Goal: Download file/media: Obtain a digital file from the website

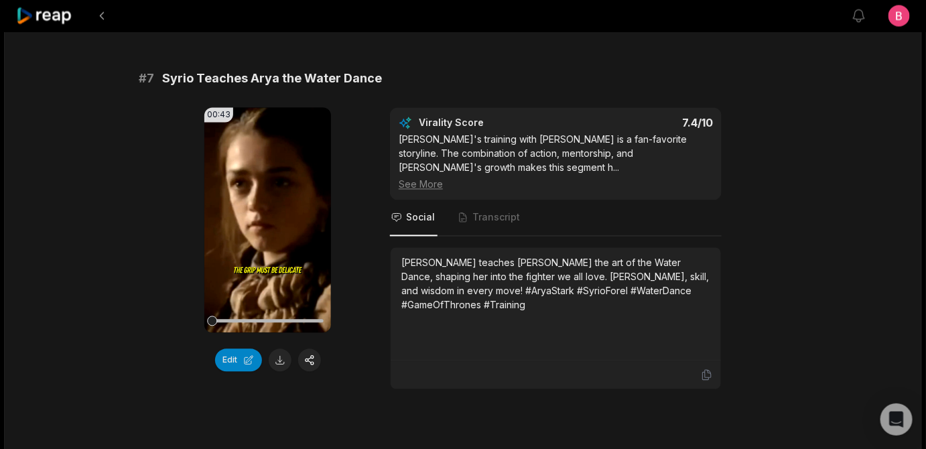
scroll to position [2286, 0]
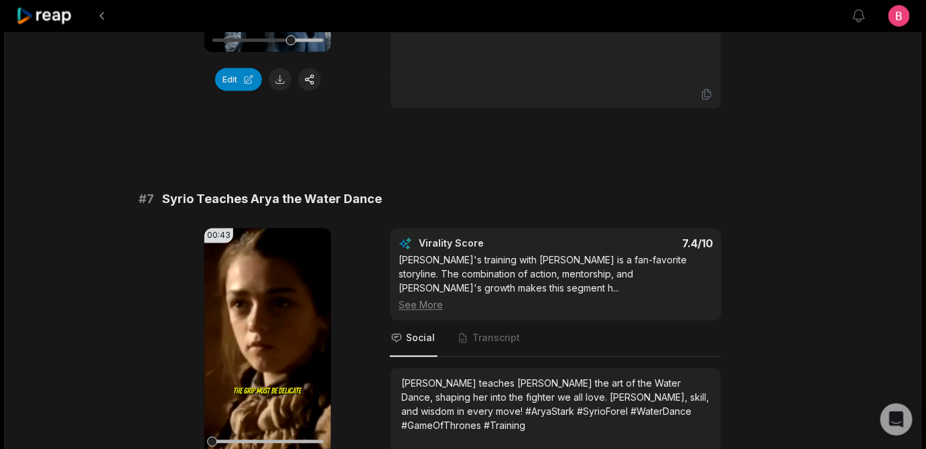
scroll to position [2354, 0]
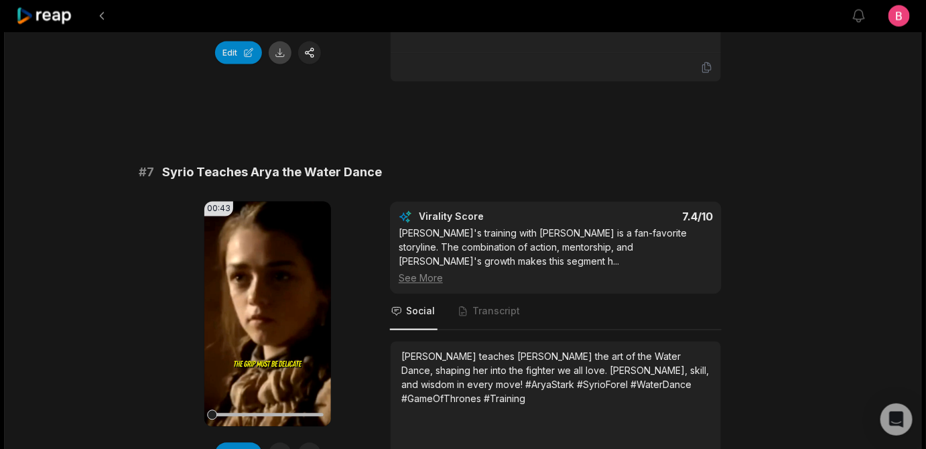
click at [282, 64] on button at bounding box center [280, 53] width 23 height 23
click at [916, 439] on div at bounding box center [916, 439] width 0 height 0
drag, startPoint x: 341, startPoint y: 65, endPoint x: 171, endPoint y: 66, distance: 170.2
drag, startPoint x: 571, startPoint y: 303, endPoint x: 572, endPoint y: 286, distance: 16.8
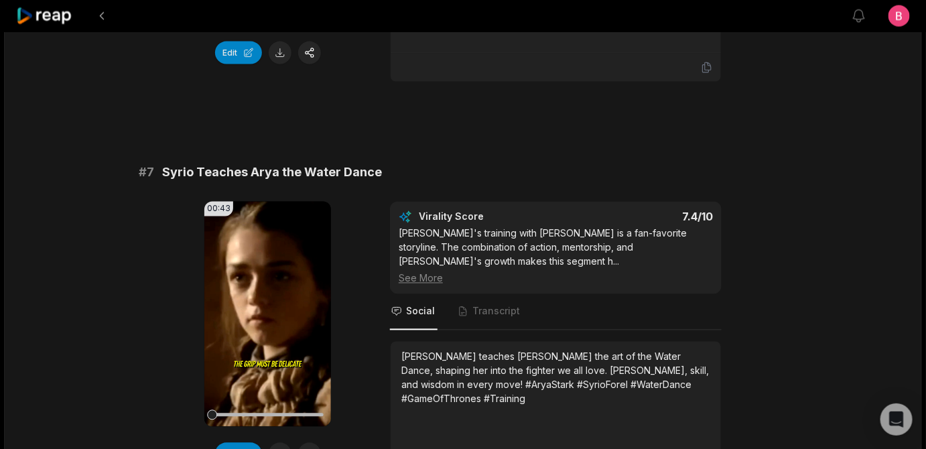
drag, startPoint x: 569, startPoint y: 301, endPoint x: 576, endPoint y: 289, distance: 13.8
copy div "Arya receives her iconic sword Needle from Jon Snow"
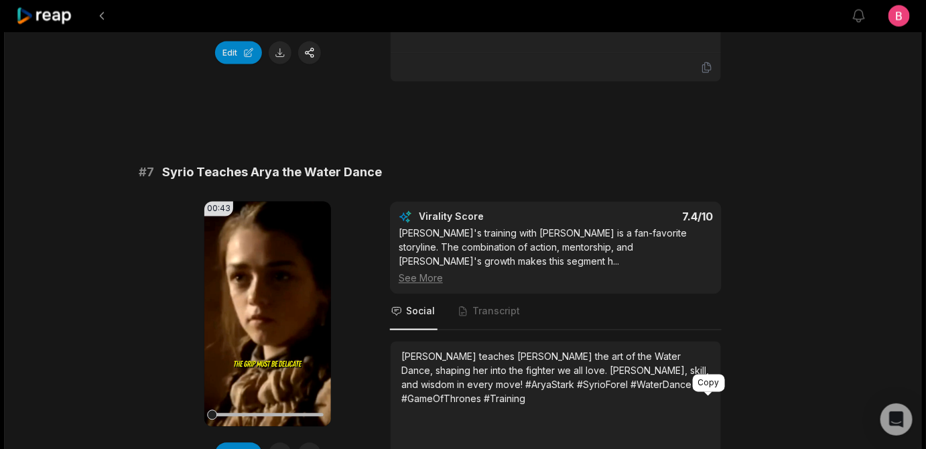
click at [711, 73] on icon at bounding box center [707, 68] width 8 height 10
click at [706, 74] on icon at bounding box center [707, 68] width 12 height 12
click at [227, 64] on button "Edit" at bounding box center [238, 53] width 47 height 23
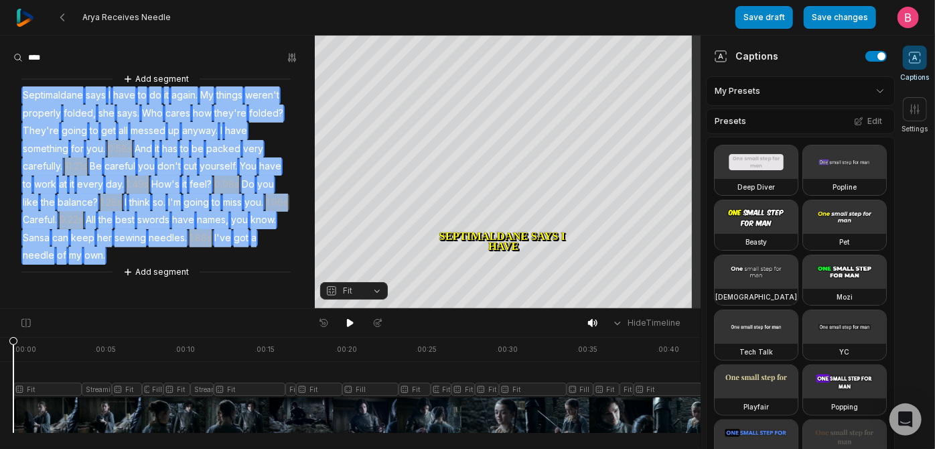
drag, startPoint x: 34, startPoint y: 137, endPoint x: 19, endPoint y: 108, distance: 32.4
click at [19, 108] on div "Add segment Septimaldane says I have to do it again. My things weren't properly…" at bounding box center [157, 176] width 315 height 208
click at [85, 158] on span "for" at bounding box center [77, 149] width 15 height 18
drag, startPoint x: 165, startPoint y: 267, endPoint x: 28, endPoint y: 109, distance: 208.9
click at [28, 109] on div "Add segment Septimaldane says I have to do it again. My things weren't properly…" at bounding box center [157, 176] width 315 height 208
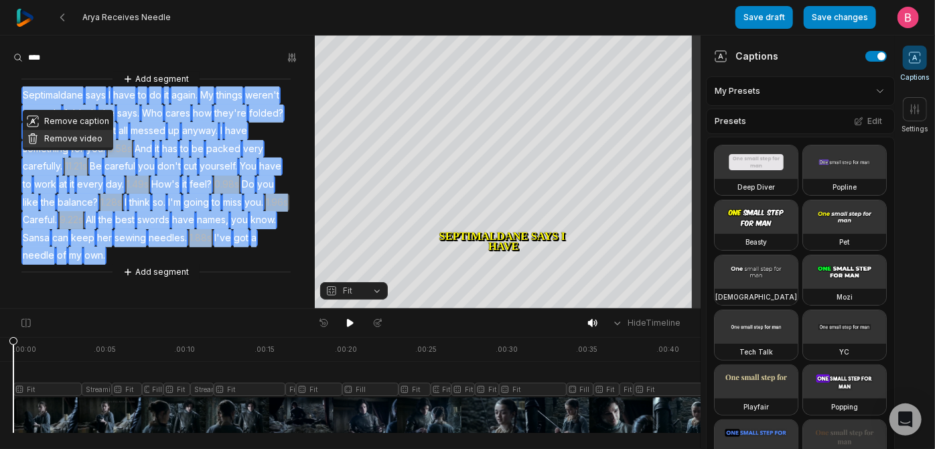
click at [62, 147] on button "Remove video" at bounding box center [68, 138] width 90 height 17
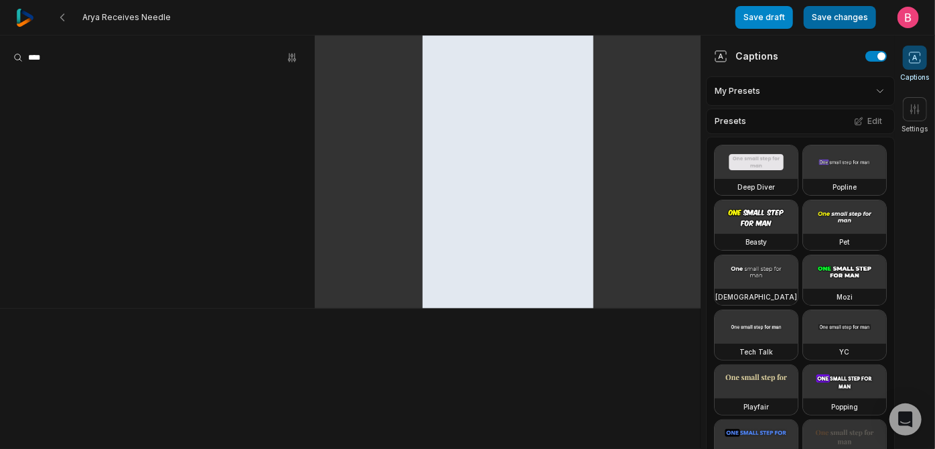
click at [804, 25] on button "Save changes" at bounding box center [840, 17] width 72 height 23
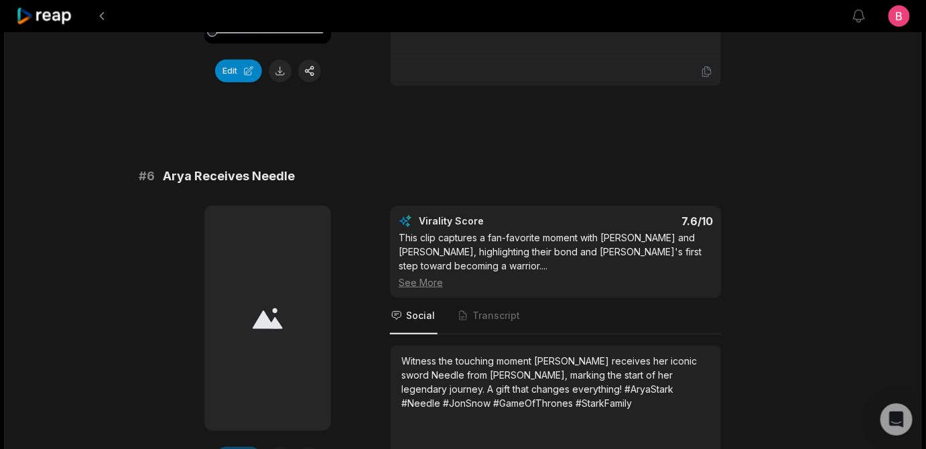
scroll to position [1786, 0]
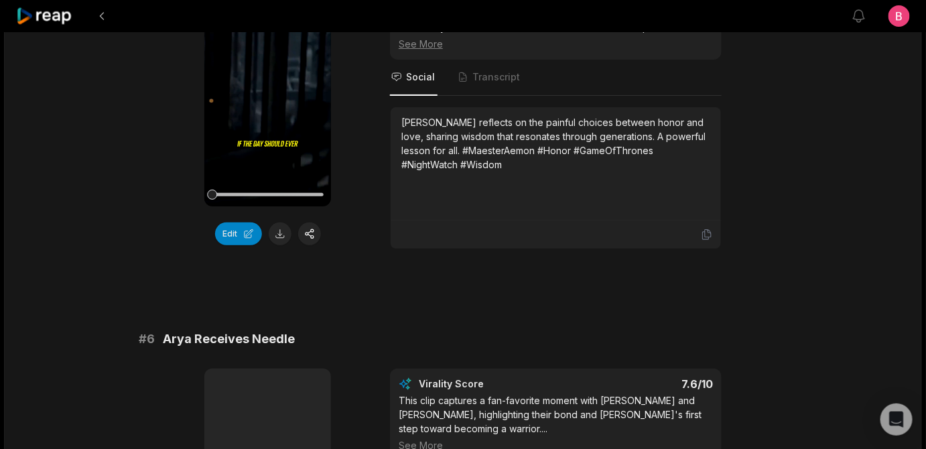
scroll to position [1949, 0]
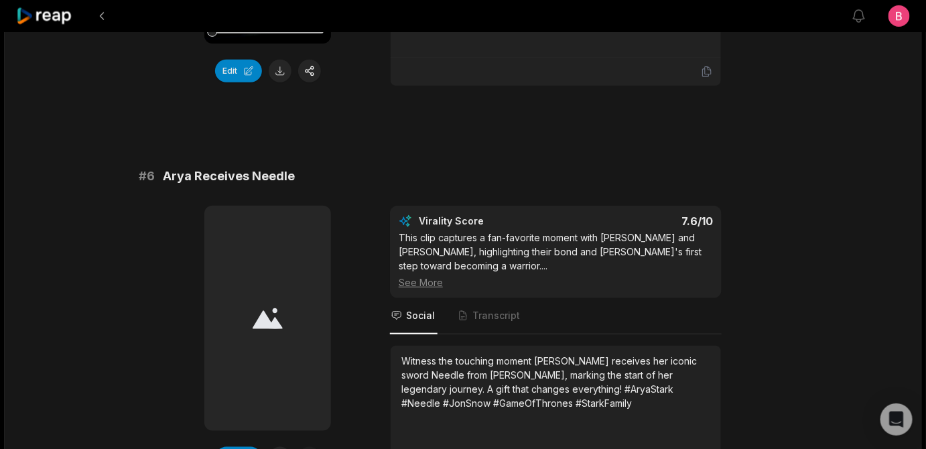
click at [244, 82] on button "Edit" at bounding box center [238, 71] width 47 height 23
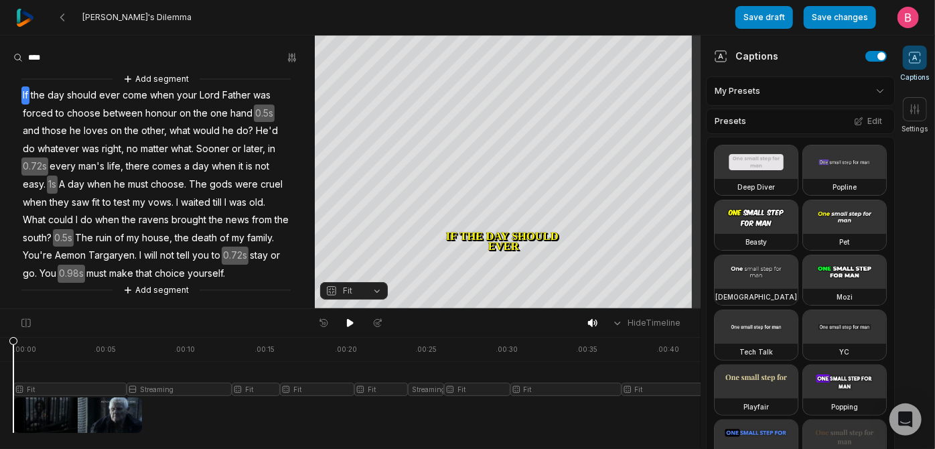
click at [919, 64] on icon at bounding box center [914, 57] width 13 height 13
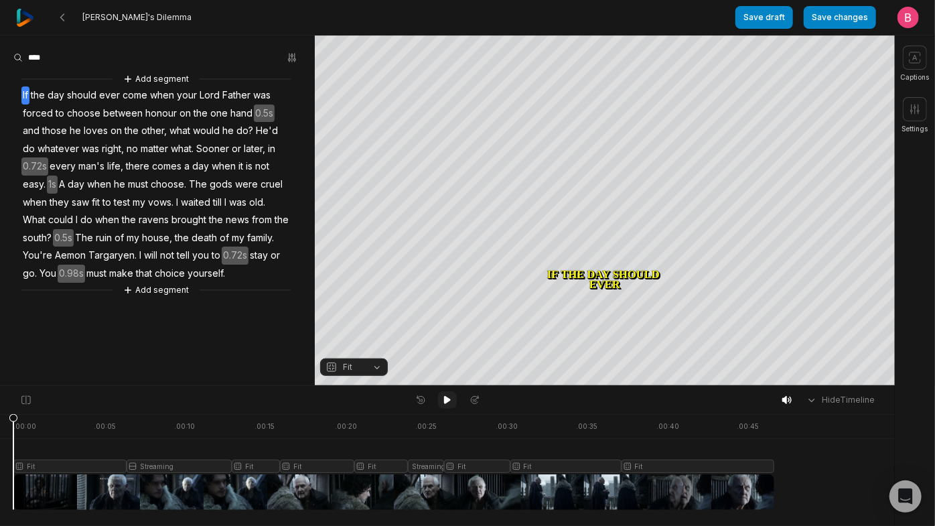
click at [450, 405] on icon at bounding box center [447, 400] width 11 height 11
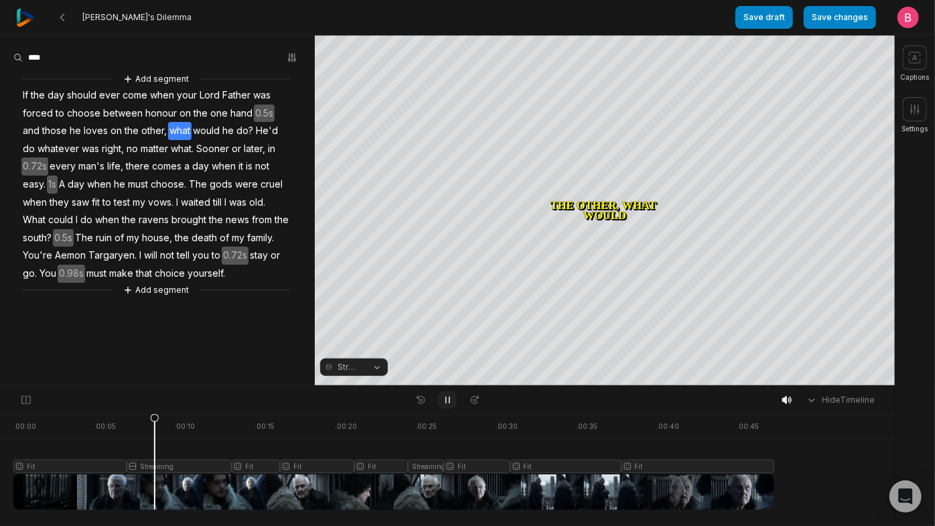
click at [451, 405] on icon at bounding box center [447, 400] width 11 height 11
click at [372, 370] on button "Streaming" at bounding box center [354, 366] width 68 height 17
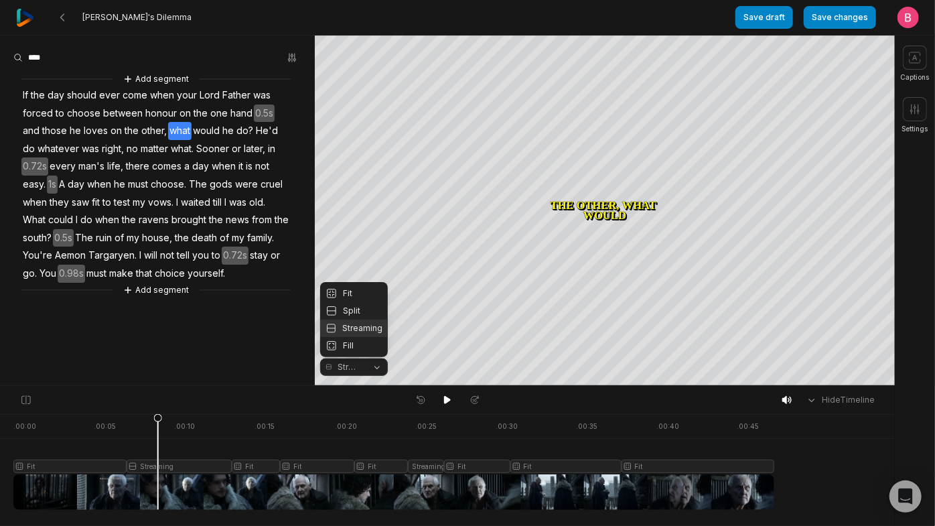
click at [613, 133] on div "Your browser does not support mp4 format. Your browser does not support mp4 for…" at bounding box center [447, 211] width 895 height 350
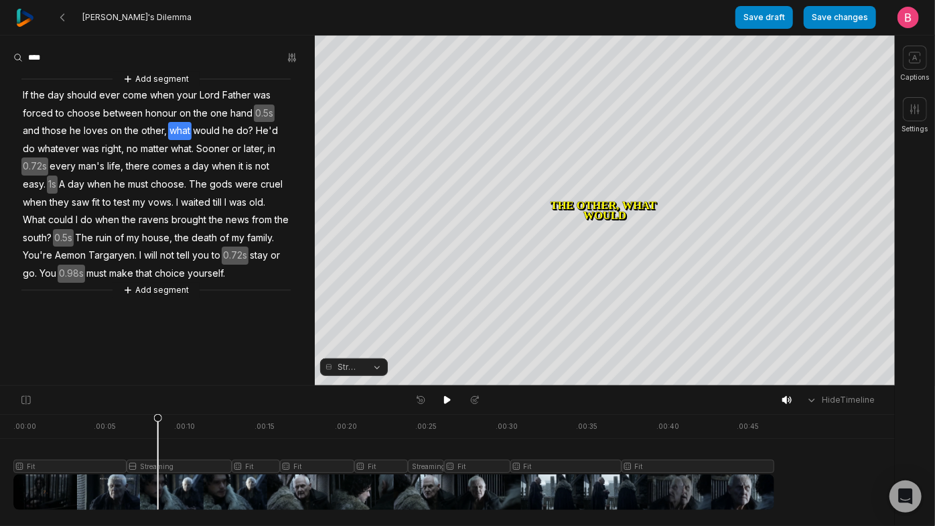
click at [375, 369] on button "Streaming" at bounding box center [354, 366] width 68 height 17
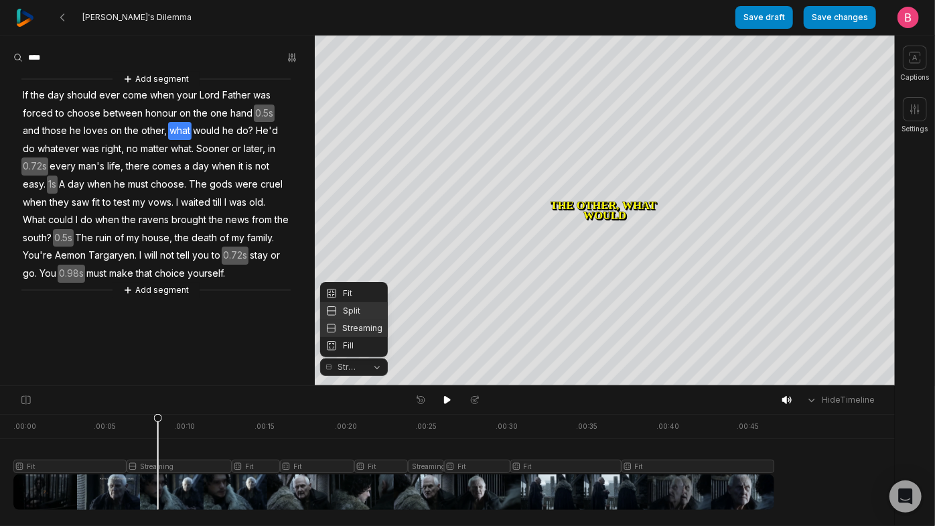
click at [355, 302] on div "Split" at bounding box center [354, 310] width 68 height 17
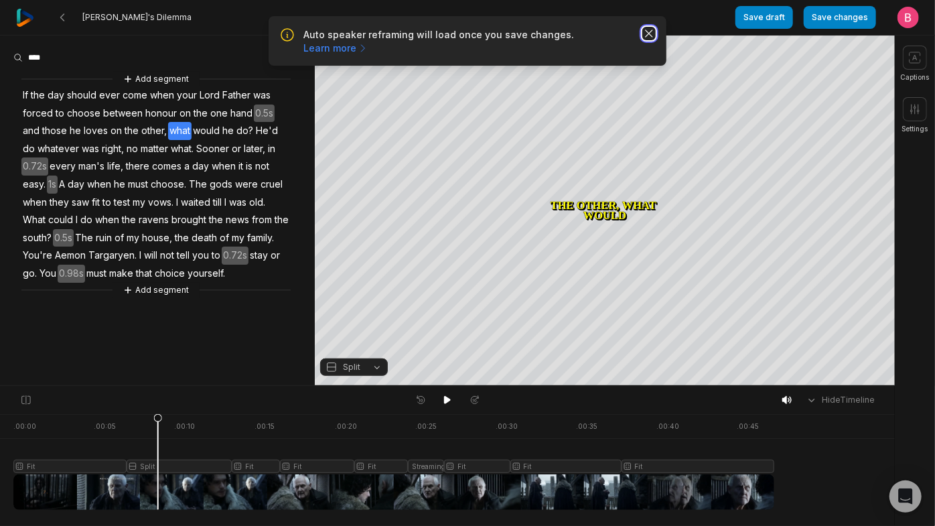
click at [643, 40] on icon "button" at bounding box center [648, 33] width 13 height 13
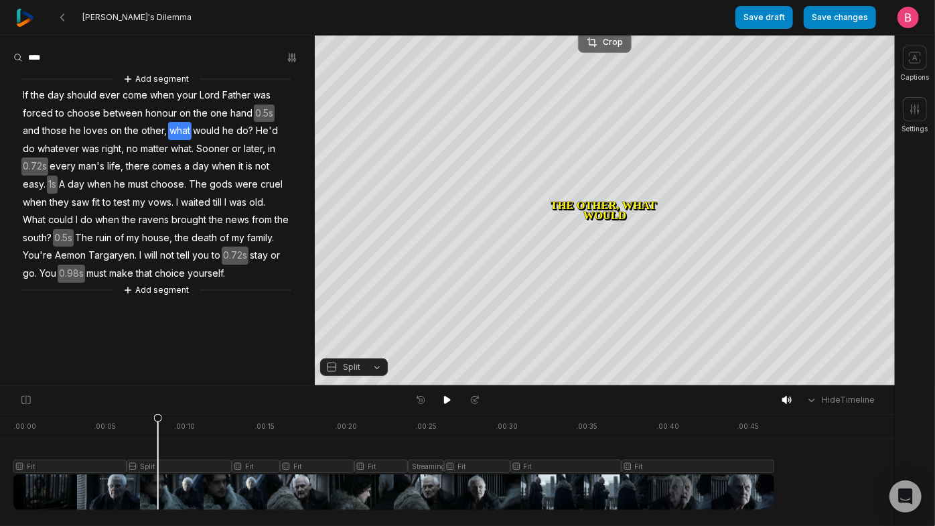
click at [616, 44] on div "Crop" at bounding box center [605, 42] width 36 height 12
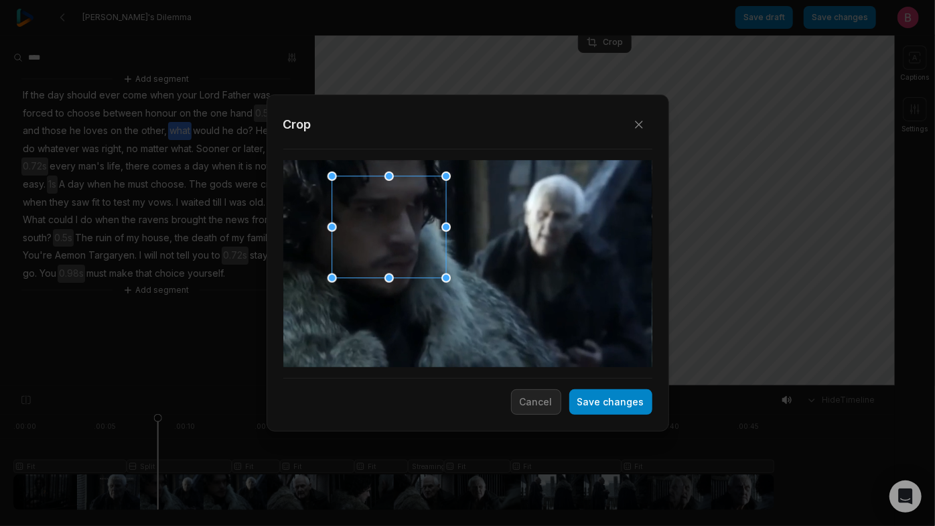
drag, startPoint x: 434, startPoint y: 238, endPoint x: 355, endPoint y: 204, distance: 86.1
click at [355, 204] on div at bounding box center [385, 228] width 114 height 102
click at [385, 386] on div "Close Crop Save changes Cancel" at bounding box center [467, 386] width 935 height 0
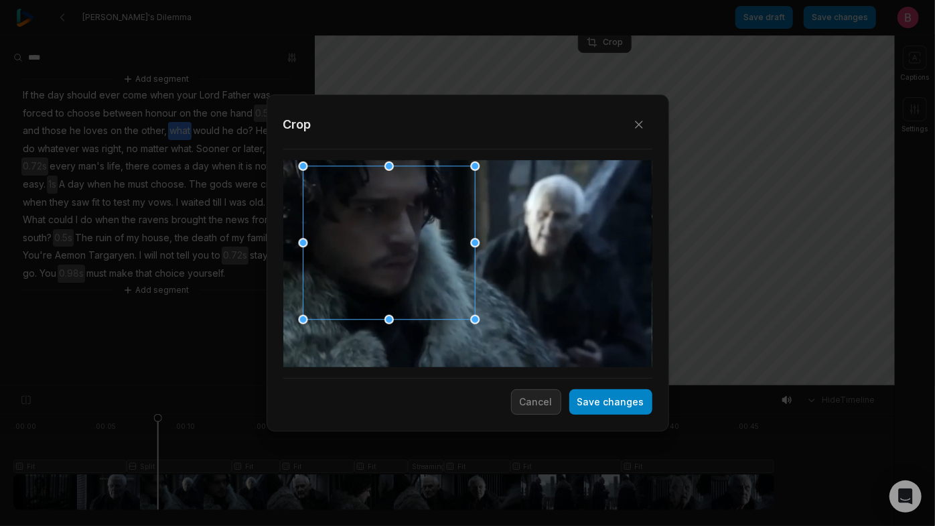
drag, startPoint x: 388, startPoint y: 174, endPoint x: 382, endPoint y: 164, distance: 11.4
click at [382, 386] on div "Close Crop Save changes Cancel" at bounding box center [467, 386] width 935 height 0
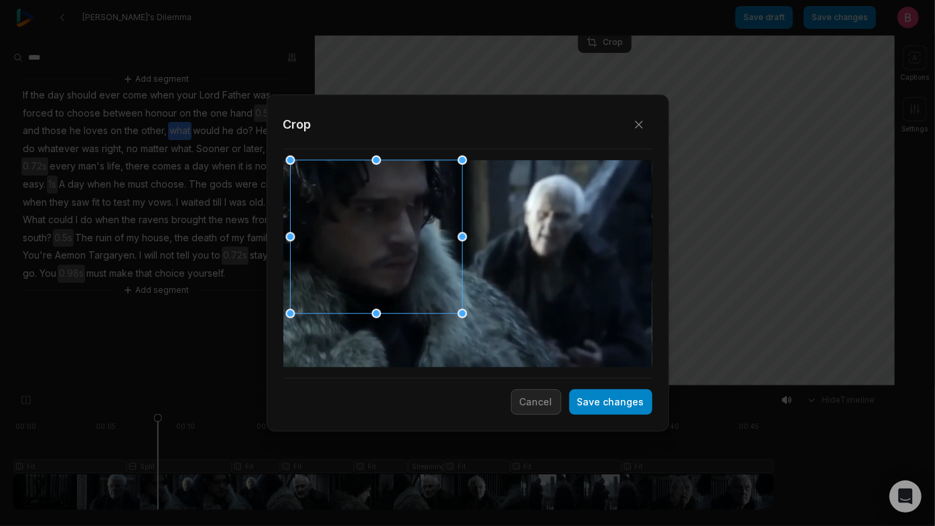
drag, startPoint x: 402, startPoint y: 216, endPoint x: 384, endPoint y: 209, distance: 19.3
click at [384, 209] on div at bounding box center [372, 237] width 172 height 153
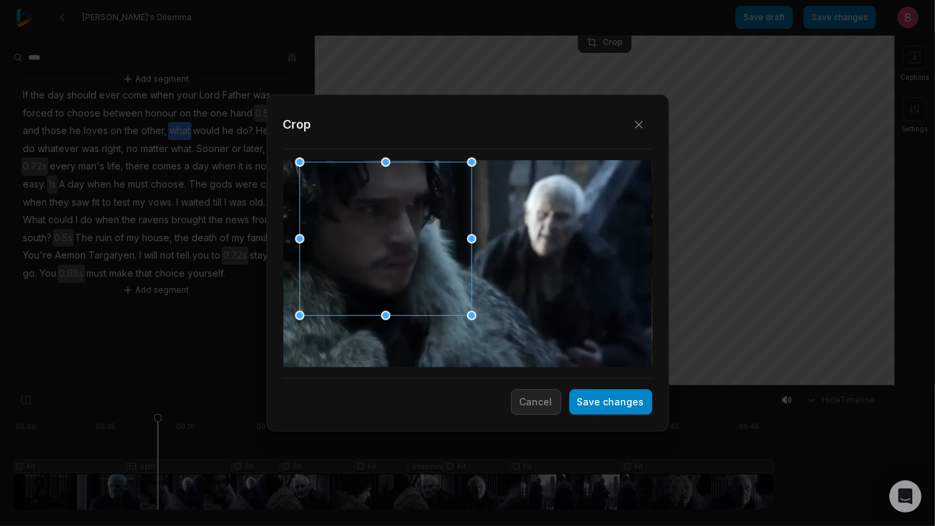
drag, startPoint x: 415, startPoint y: 255, endPoint x: 425, endPoint y: 257, distance: 9.6
click at [425, 257] on div at bounding box center [381, 239] width 172 height 153
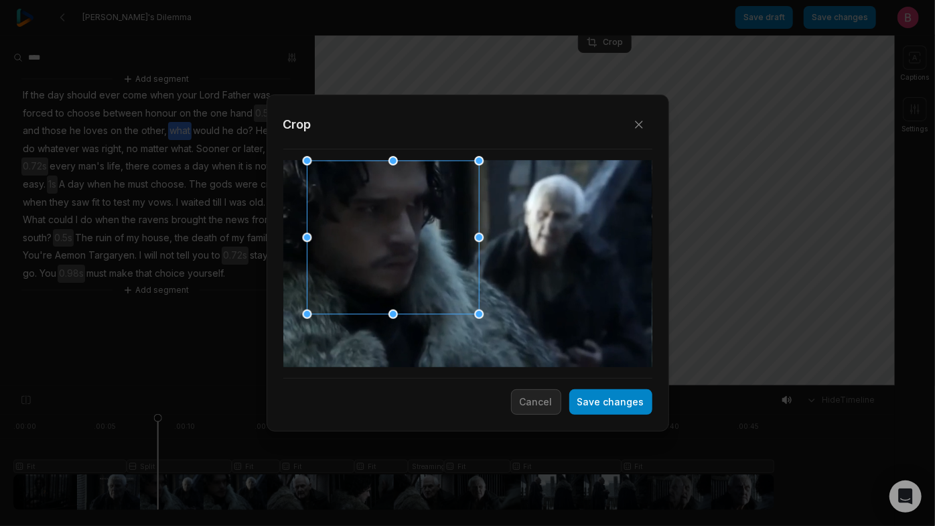
drag, startPoint x: 413, startPoint y: 283, endPoint x: 420, endPoint y: 282, distance: 7.5
click at [420, 282] on div at bounding box center [389, 237] width 172 height 153
click at [594, 406] on button "Save changes" at bounding box center [610, 401] width 83 height 25
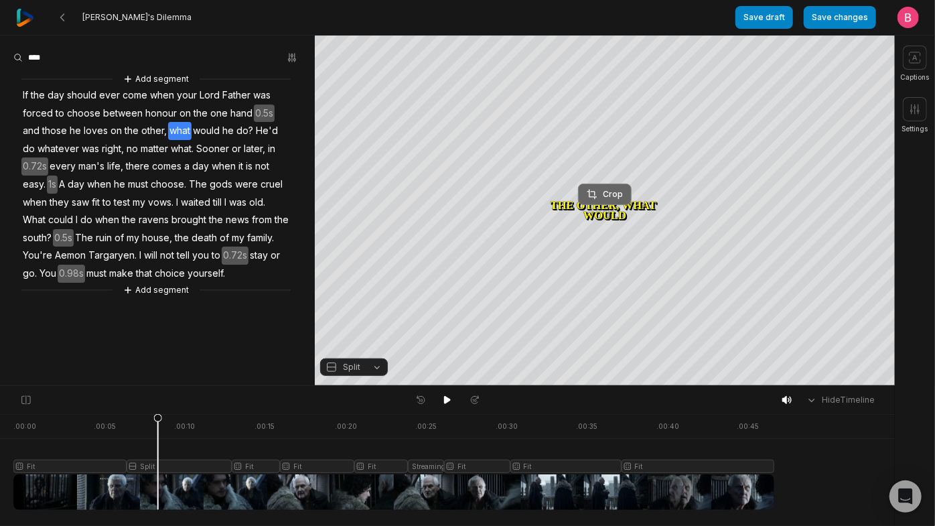
click at [621, 202] on button "Crop" at bounding box center [605, 194] width 54 height 21
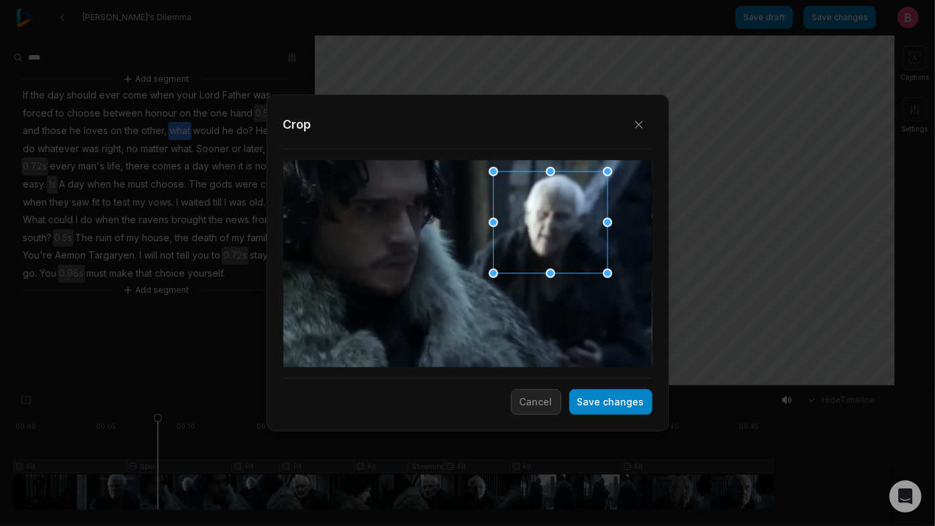
drag, startPoint x: 491, startPoint y: 279, endPoint x: 573, endPoint y: 240, distance: 91.1
click at [573, 240] on div at bounding box center [546, 223] width 114 height 102
click at [487, 169] on div at bounding box center [467, 264] width 369 height 208
click at [474, 386] on div "Close Crop Save changes Cancel" at bounding box center [467, 386] width 935 height 0
drag, startPoint x: 494, startPoint y: 276, endPoint x: 471, endPoint y: 287, distance: 25.2
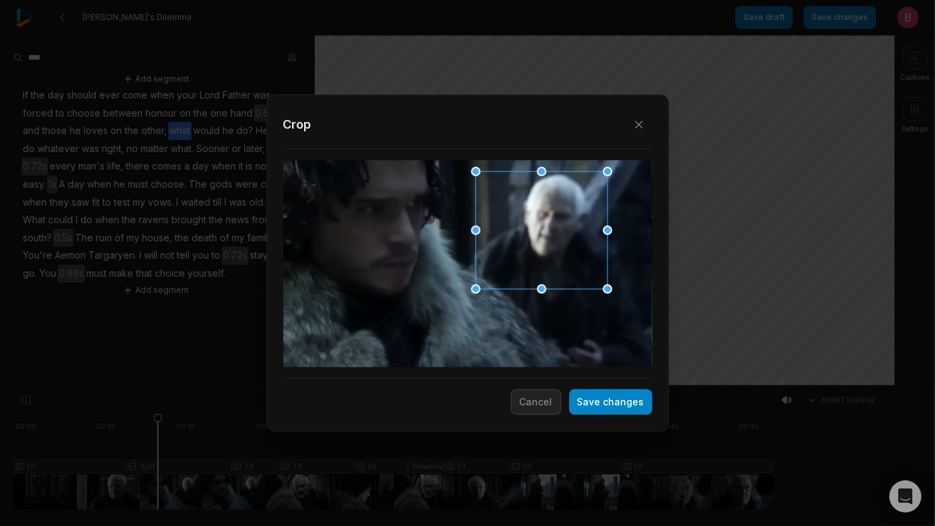
click at [471, 287] on div at bounding box center [475, 288] width 9 height 9
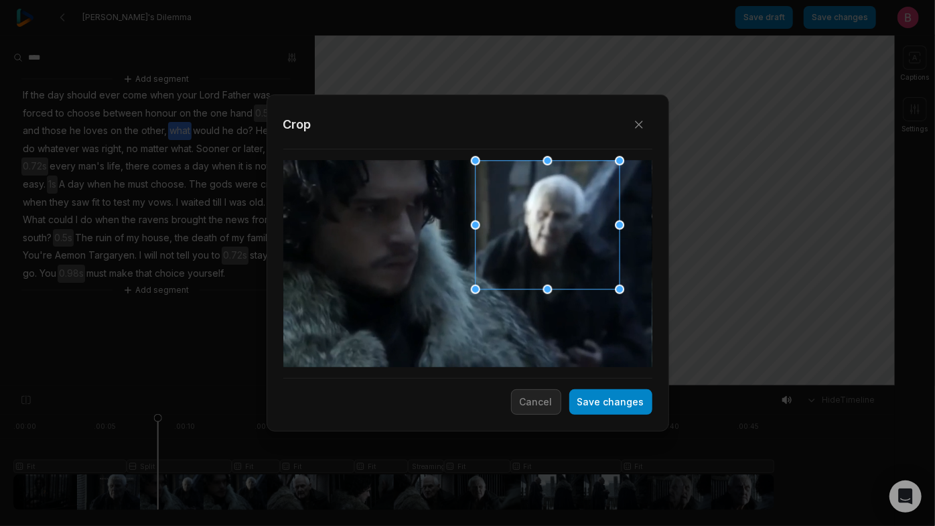
drag, startPoint x: 607, startPoint y: 172, endPoint x: 626, endPoint y: 169, distance: 19.1
click at [626, 386] on div "Close Crop Save changes Cancel" at bounding box center [467, 386] width 935 height 0
click at [604, 400] on button "Save changes" at bounding box center [610, 401] width 83 height 25
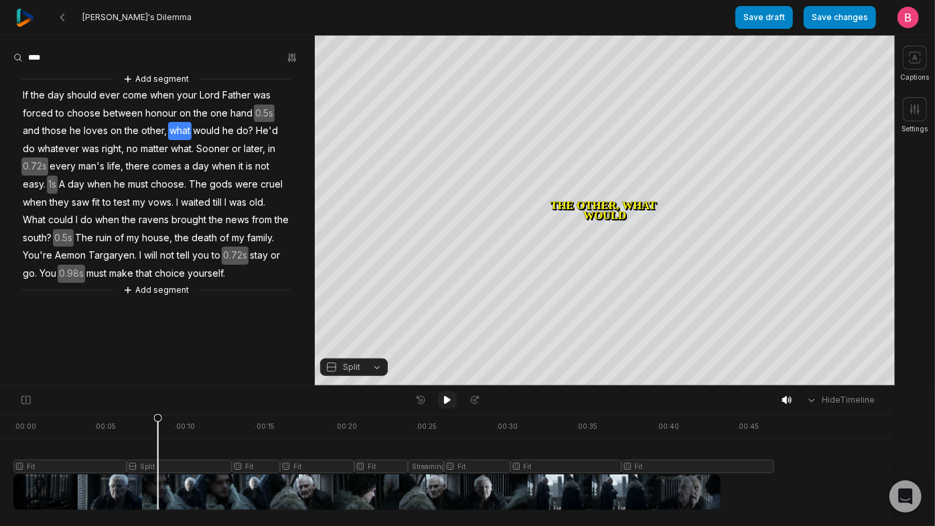
click at [445, 404] on icon at bounding box center [447, 400] width 7 height 8
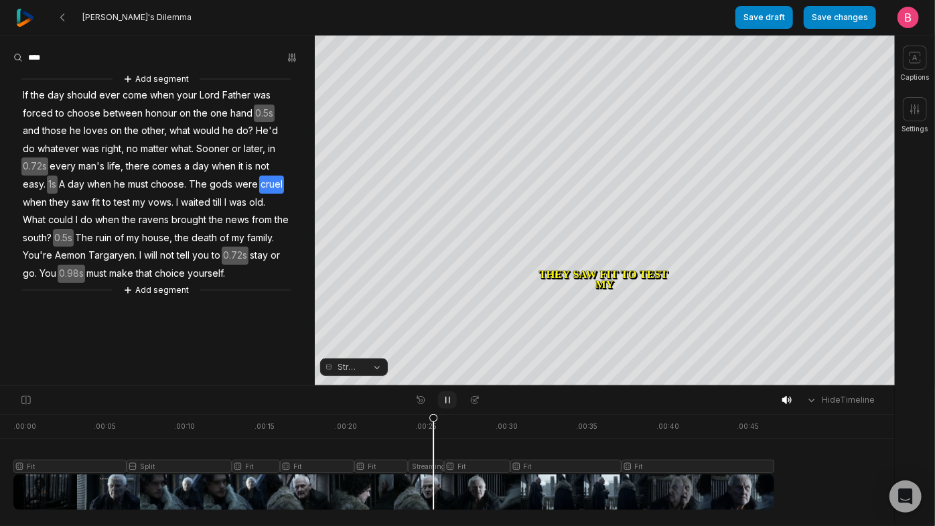
click at [447, 398] on icon at bounding box center [447, 400] width 11 height 11
click at [377, 373] on button "Streaming" at bounding box center [354, 366] width 68 height 17
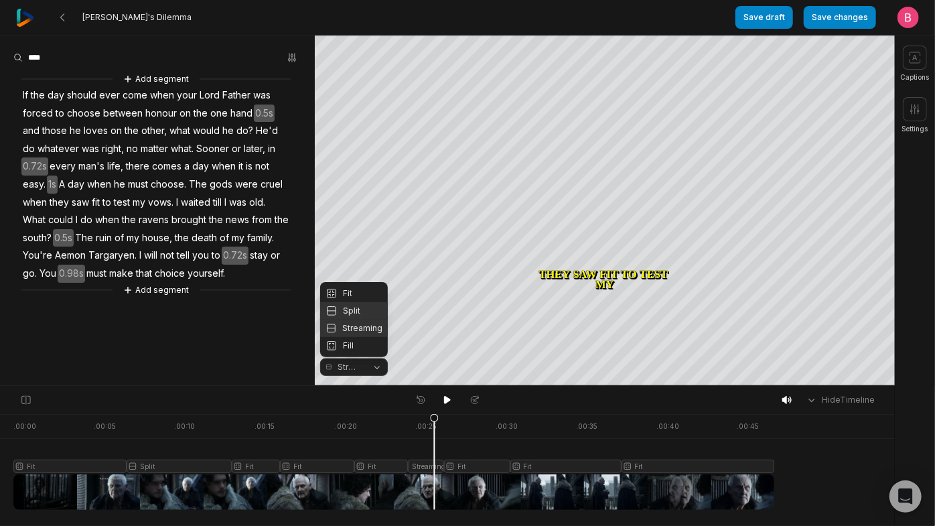
click at [361, 308] on div "Split" at bounding box center [354, 310] width 68 height 17
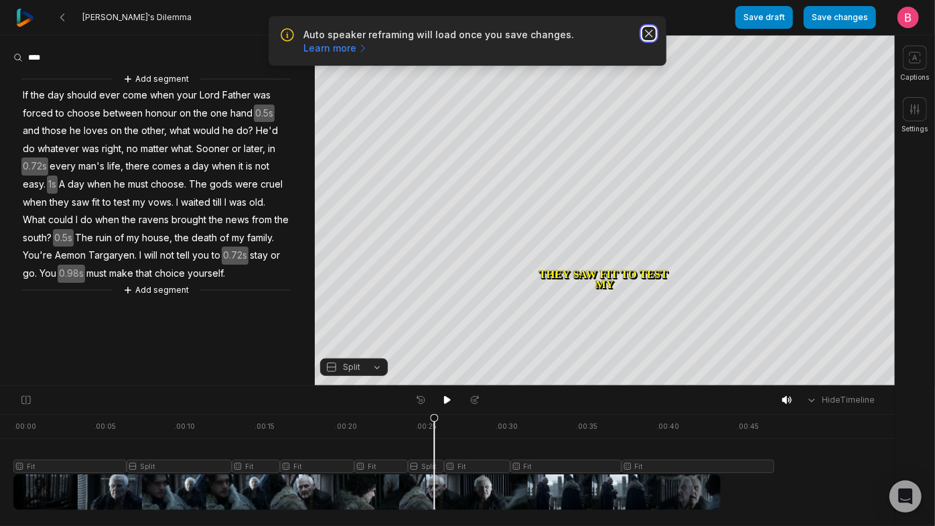
click at [646, 37] on icon "button" at bounding box center [649, 33] width 7 height 7
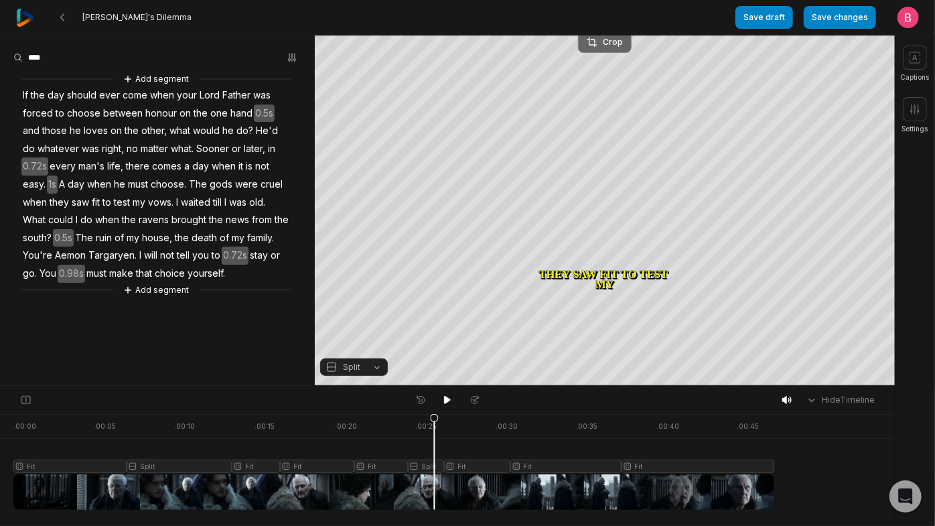
click at [612, 44] on div "Crop" at bounding box center [605, 42] width 36 height 12
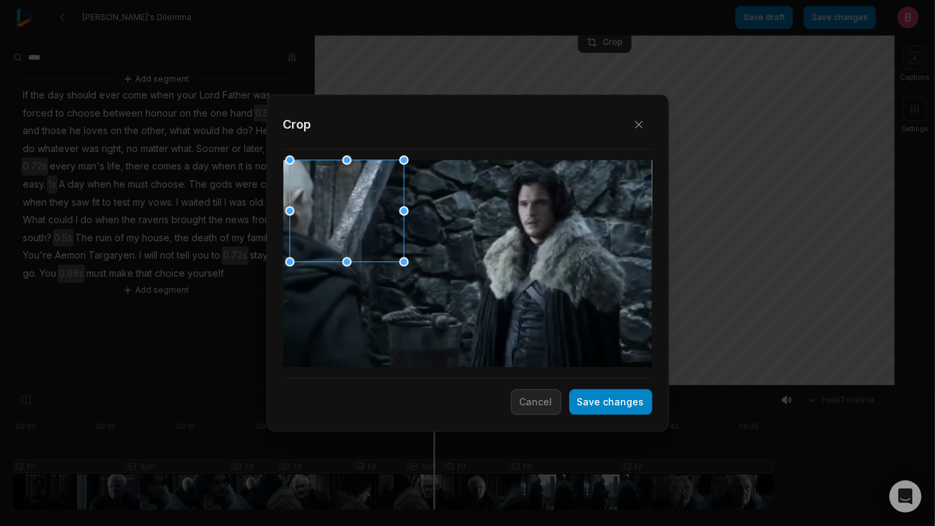
drag, startPoint x: 477, startPoint y: 285, endPoint x: 333, endPoint y: 235, distance: 152.5
click at [333, 235] on div at bounding box center [342, 212] width 114 height 102
drag, startPoint x: 404, startPoint y: 265, endPoint x: 425, endPoint y: 276, distance: 23.7
click at [421, 276] on div at bounding box center [416, 273] width 9 height 9
drag, startPoint x: 291, startPoint y: 275, endPoint x: 273, endPoint y: 285, distance: 21.0
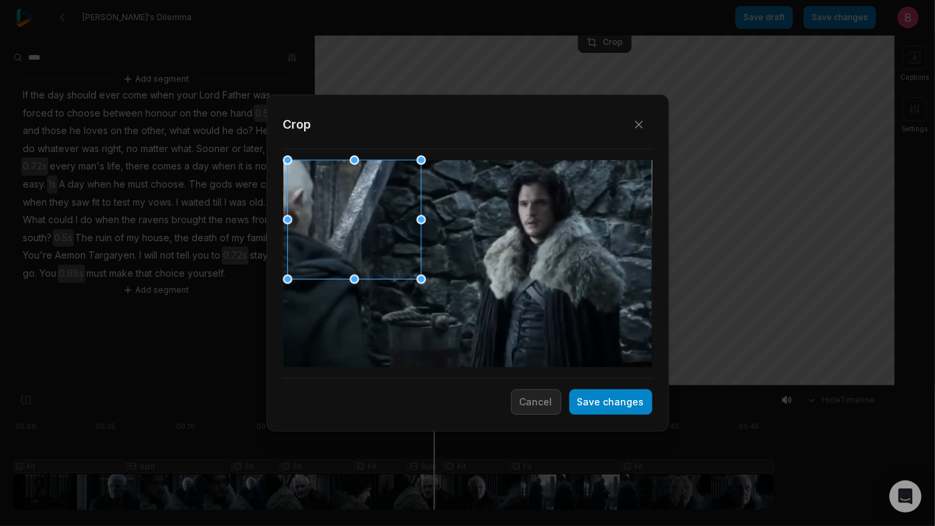
click at [273, 386] on div "Close Crop Save changes Cancel" at bounding box center [467, 386] width 935 height 0
click at [595, 411] on button "Save changes" at bounding box center [610, 401] width 83 height 25
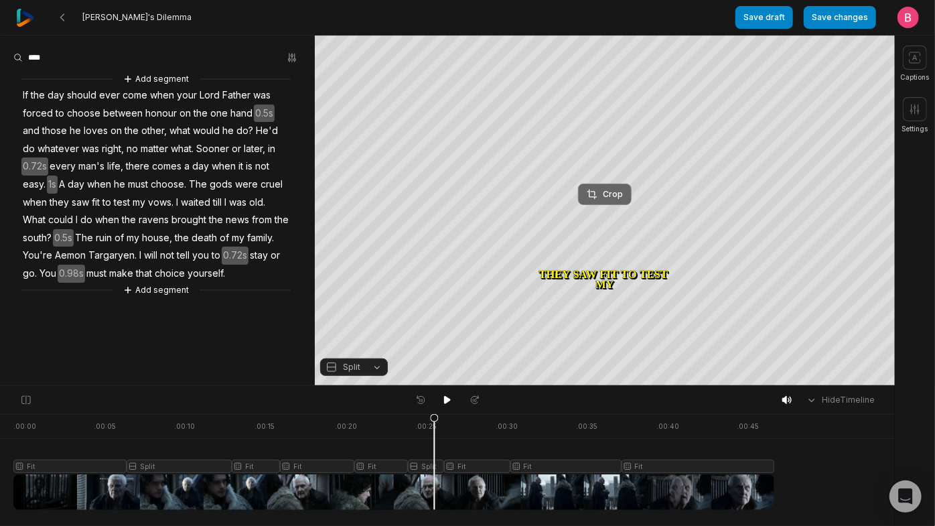
click at [607, 191] on div "Crop" at bounding box center [605, 194] width 36 height 12
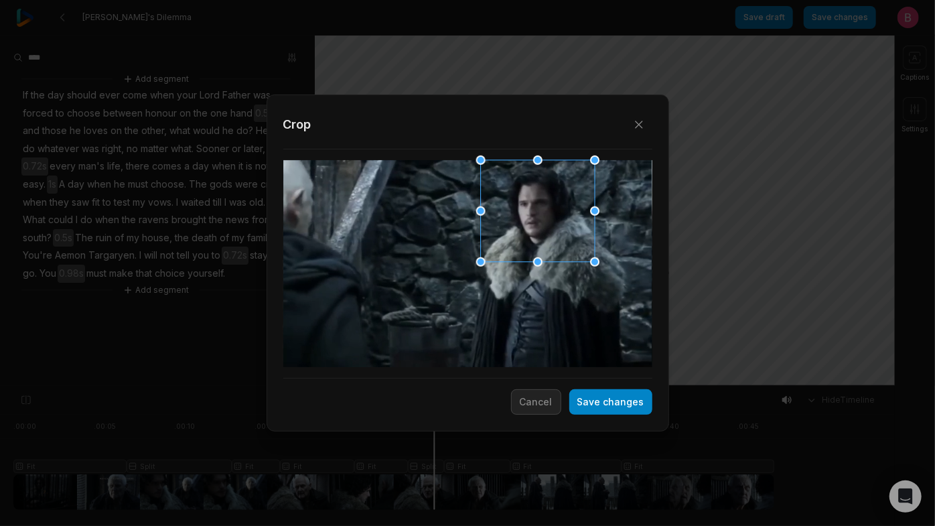
drag, startPoint x: 493, startPoint y: 271, endPoint x: 563, endPoint y: 220, distance: 85.9
click at [563, 220] on div at bounding box center [533, 212] width 114 height 102
click at [478, 263] on div at bounding box center [480, 261] width 9 height 9
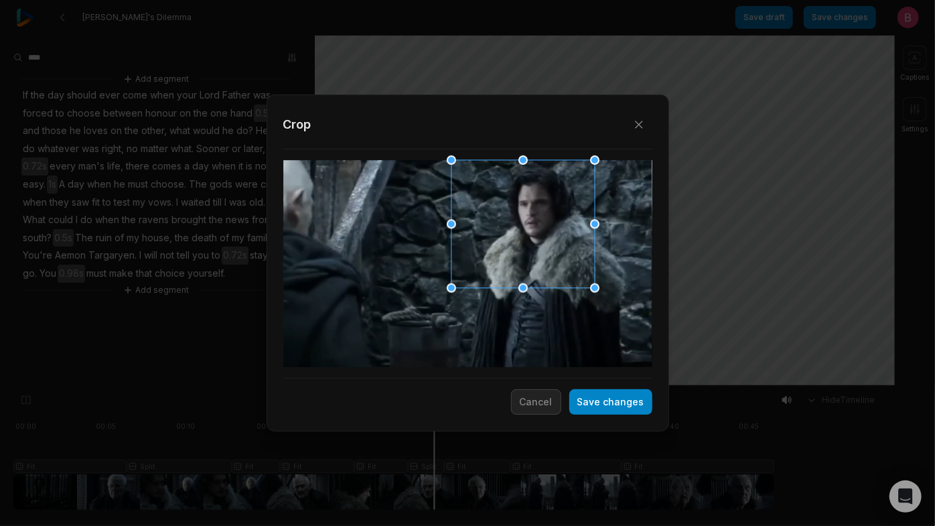
drag, startPoint x: 481, startPoint y: 261, endPoint x: 462, endPoint y: 303, distance: 45.6
click at [462, 386] on div "Close Crop Save changes Cancel" at bounding box center [467, 386] width 935 height 0
drag, startPoint x: 554, startPoint y: 273, endPoint x: 563, endPoint y: 273, distance: 9.4
click at [563, 273] on div at bounding box center [528, 225] width 145 height 129
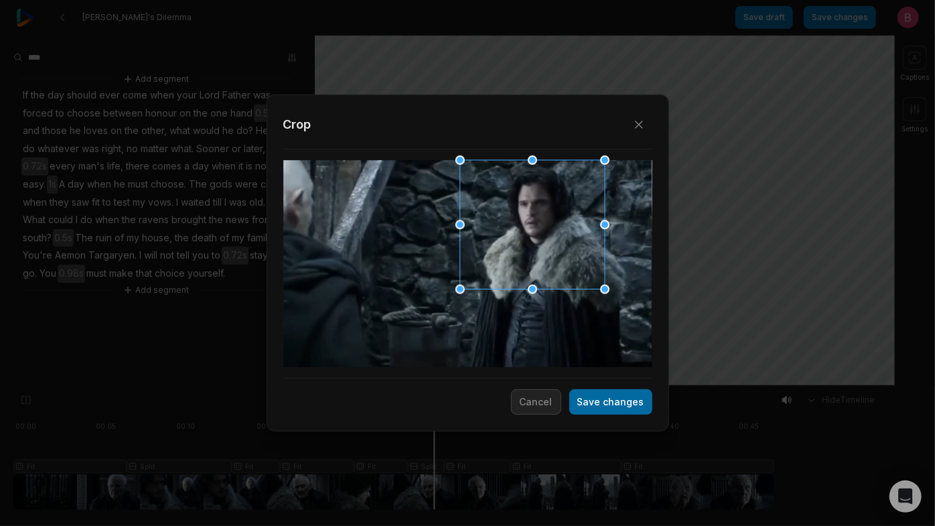
click at [596, 409] on button "Save changes" at bounding box center [610, 401] width 83 height 25
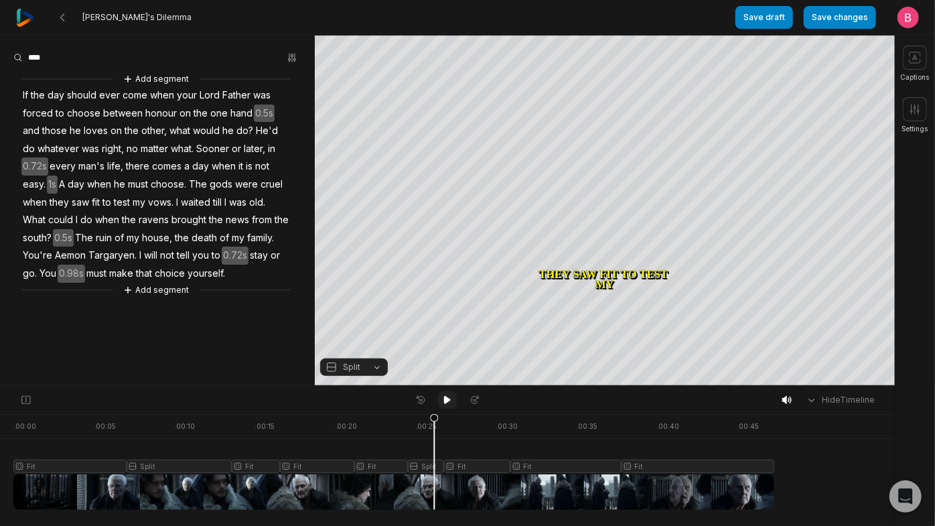
click at [448, 404] on icon at bounding box center [447, 400] width 7 height 8
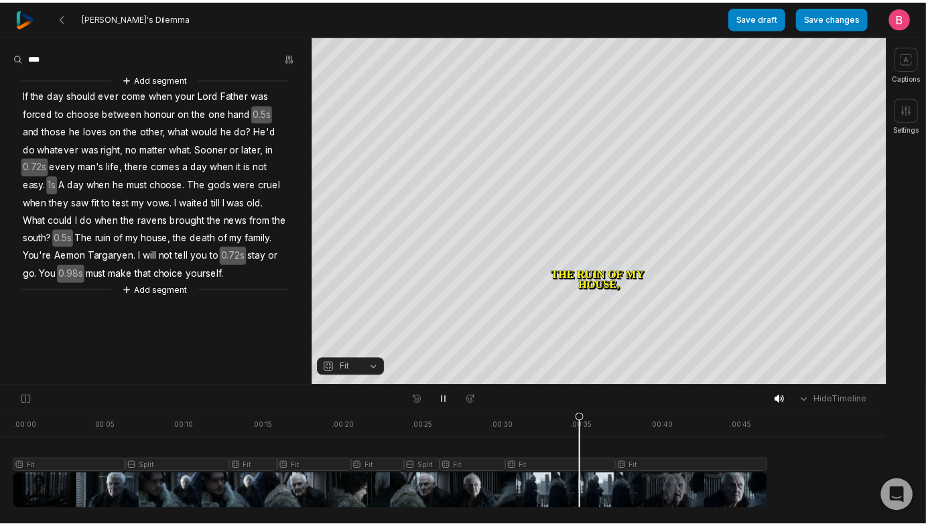
scroll to position [75, 0]
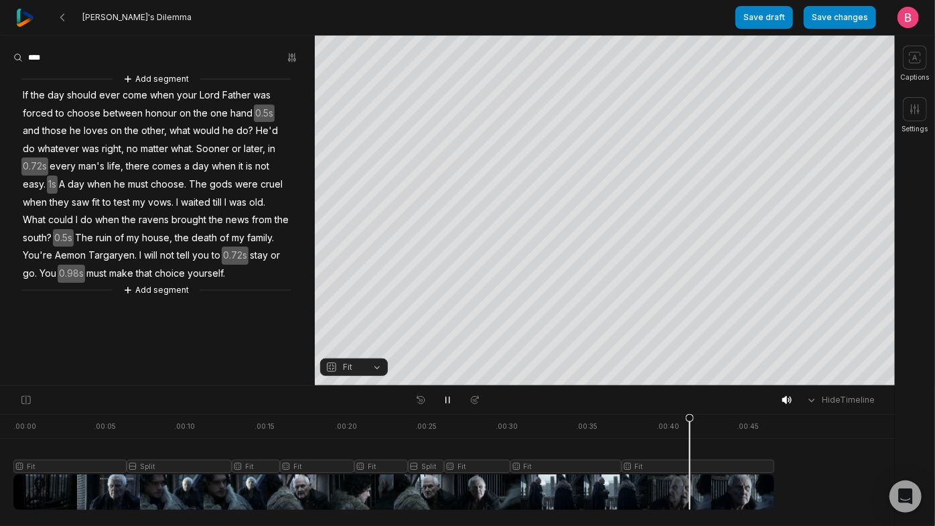
click at [625, 448] on div at bounding box center [393, 462] width 761 height 96
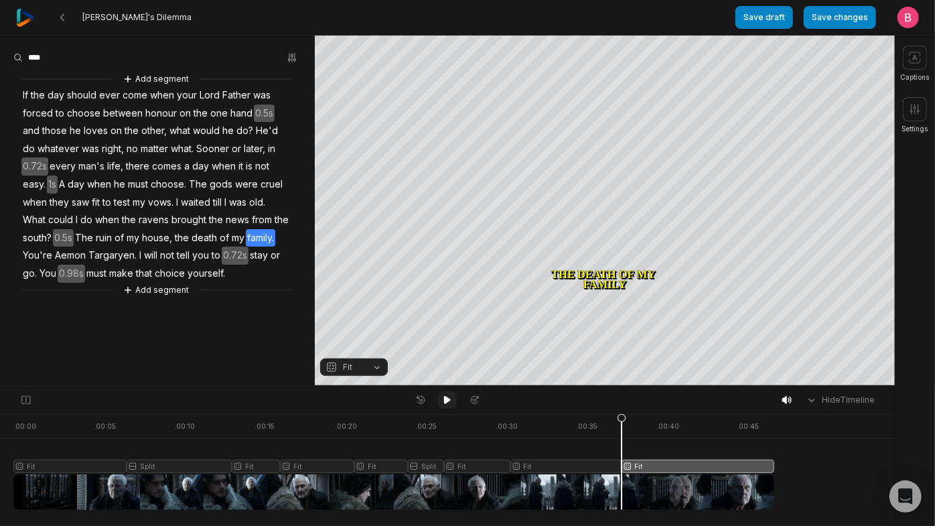
click at [446, 404] on icon at bounding box center [447, 400] width 7 height 8
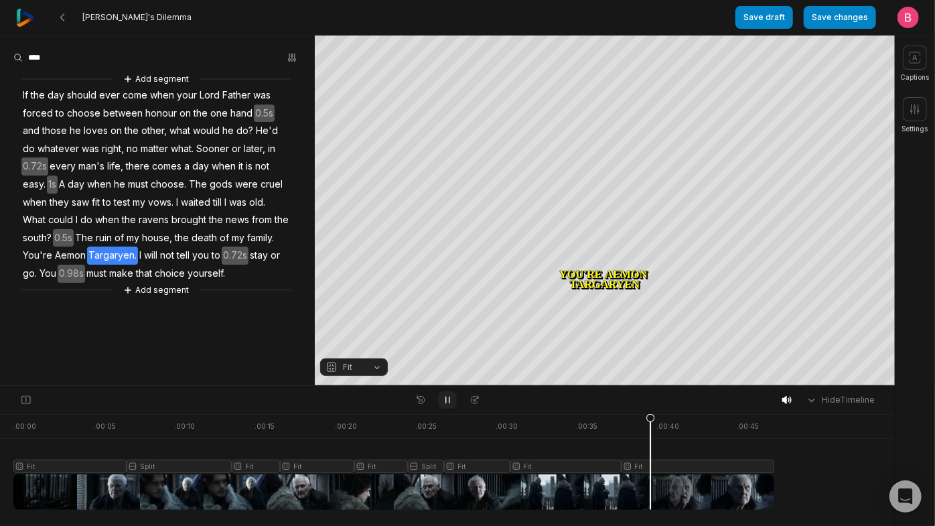
click at [446, 404] on icon at bounding box center [447, 400] width 11 height 11
click at [446, 404] on icon at bounding box center [447, 400] width 7 height 8
click at [446, 404] on icon at bounding box center [447, 400] width 11 height 11
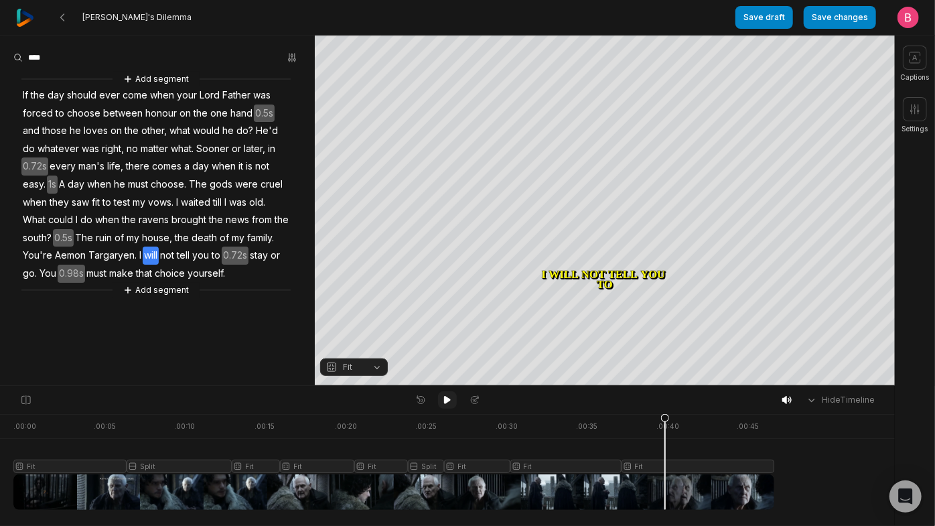
click at [446, 404] on icon at bounding box center [447, 400] width 7 height 8
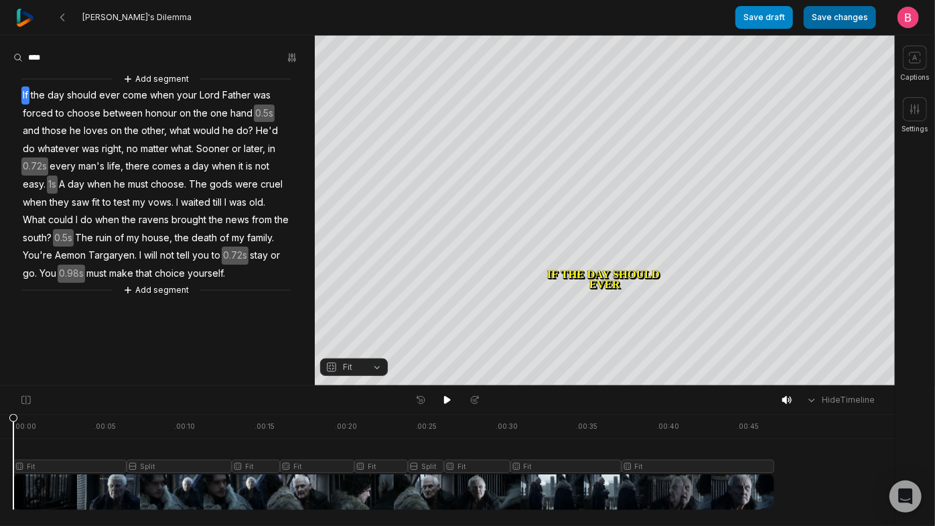
click at [825, 17] on button "Save changes" at bounding box center [840, 17] width 72 height 23
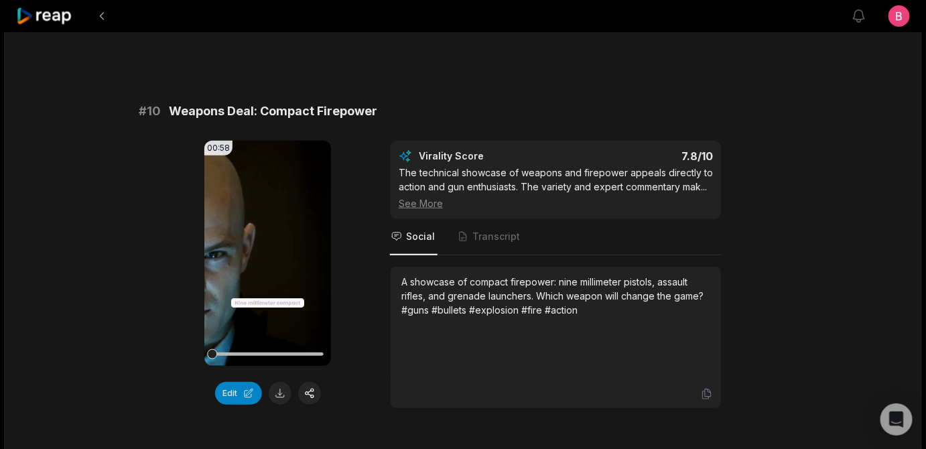
scroll to position [4232, 0]
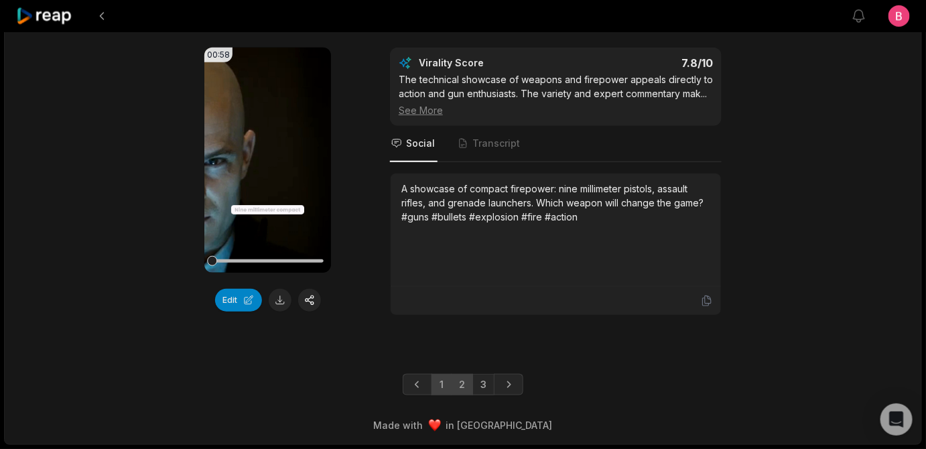
click at [460, 374] on link "2" at bounding box center [462, 384] width 22 height 21
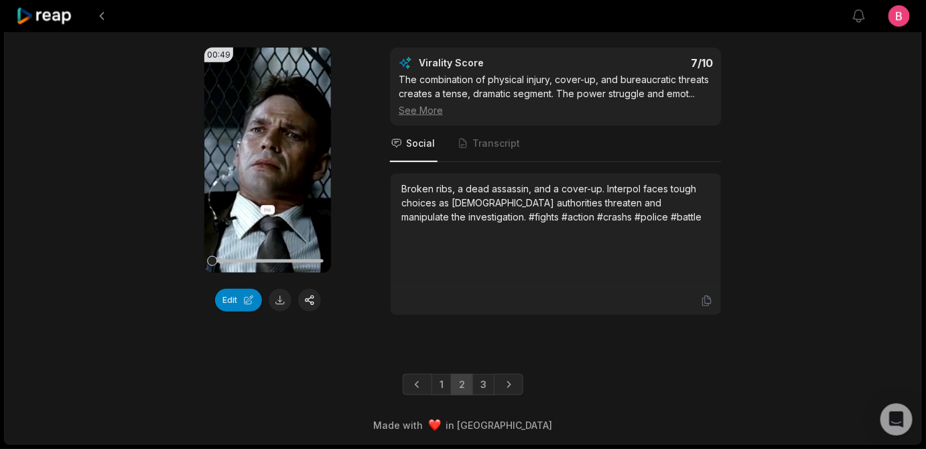
scroll to position [3653, 0]
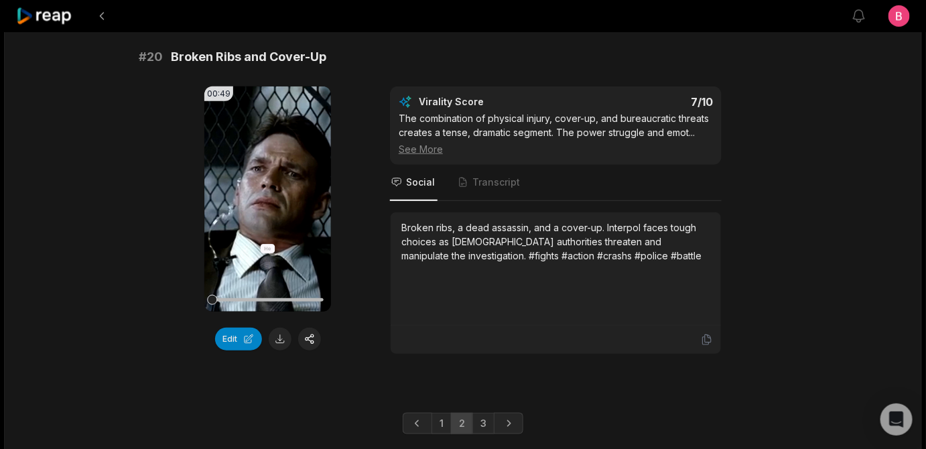
drag, startPoint x: 674, startPoint y: 313, endPoint x: 408, endPoint y: 313, distance: 265.9
copy div "A deadly confrontation: kill or be hunted forever."
drag, startPoint x: 536, startPoint y: 356, endPoint x: 403, endPoint y: 301, distance: 143.3
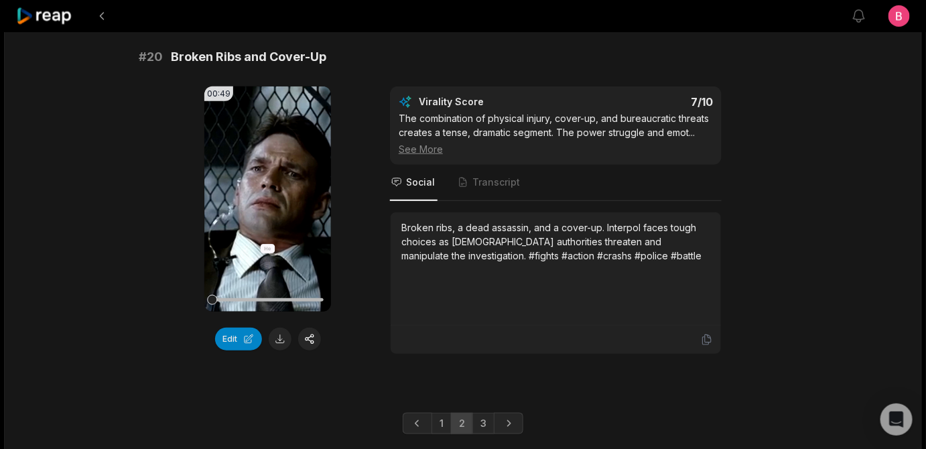
copy div "A deadly confrontation: kill or be hunted forever. The assassin faces his nemes…"
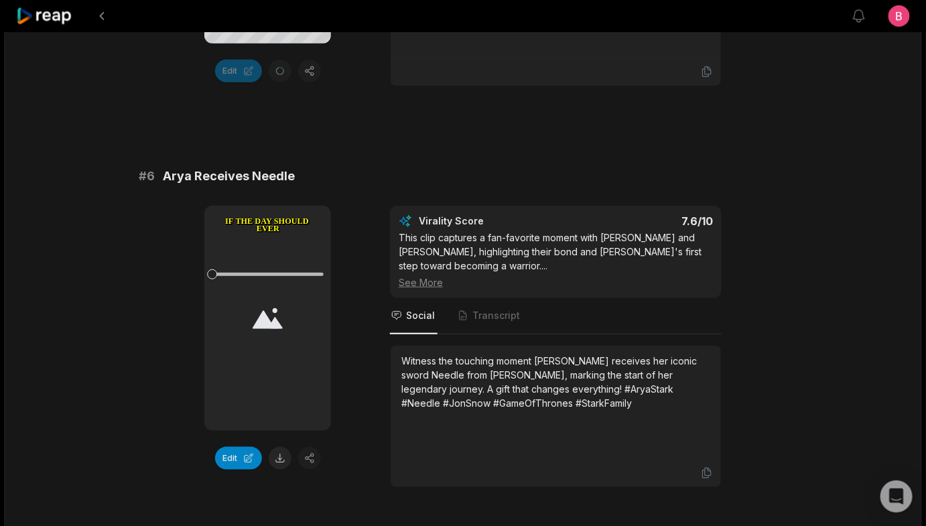
scroll to position [1786, 0]
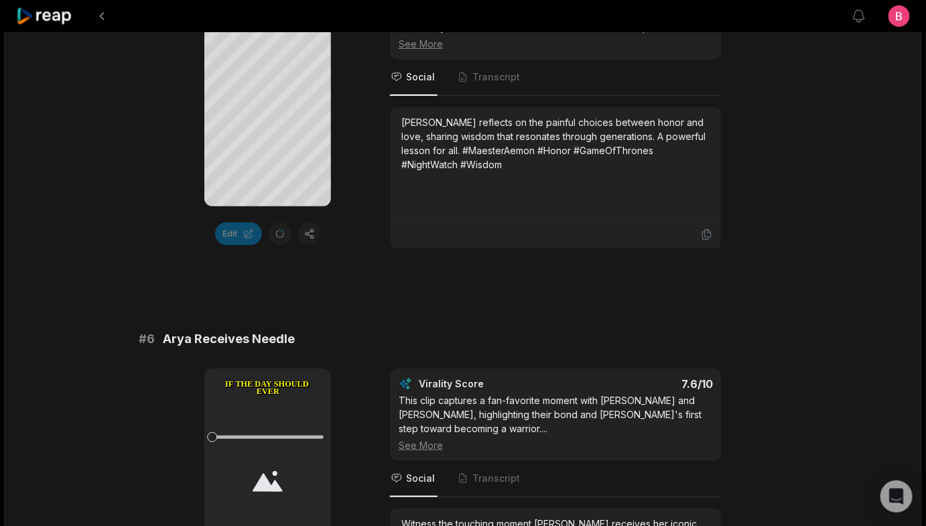
click at [501, 171] on div "[PERSON_NAME] reflects on the painful choices between honor and love, sharing w…" at bounding box center [555, 143] width 309 height 56
click at [496, 171] on div "[PERSON_NAME] reflects on the painful choices between honor and love, sharing w…" at bounding box center [555, 143] width 309 height 56
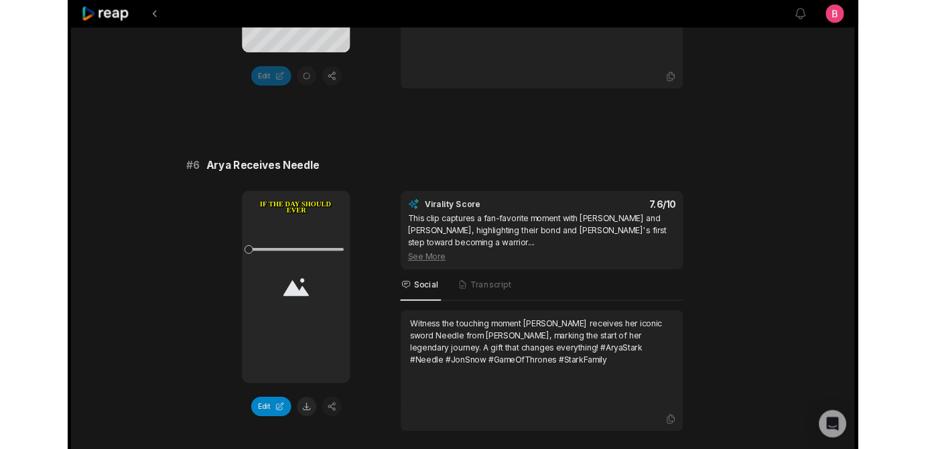
scroll to position [1908, 0]
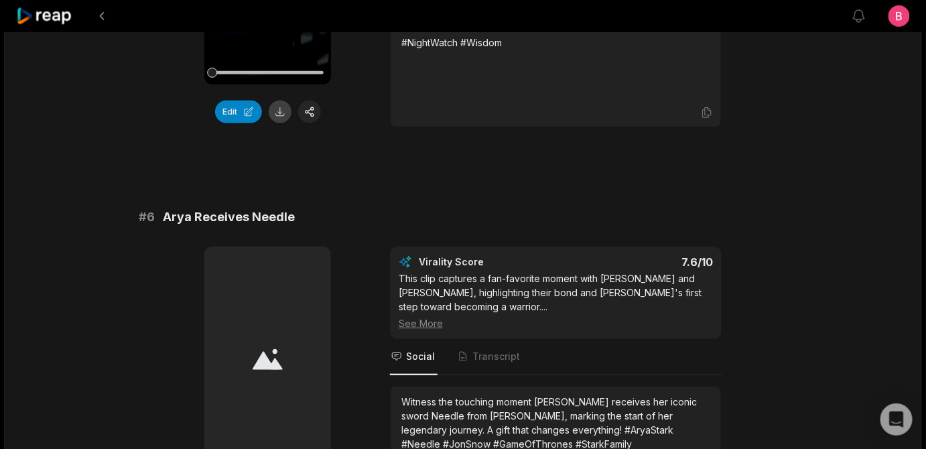
click at [285, 123] on button at bounding box center [280, 111] width 23 height 23
drag, startPoint x: 368, startPoint y: 70, endPoint x: 170, endPoint y: 68, distance: 197.6
copy span "Maester Aemon's Dilemma"
click at [707, 119] on icon at bounding box center [707, 113] width 12 height 12
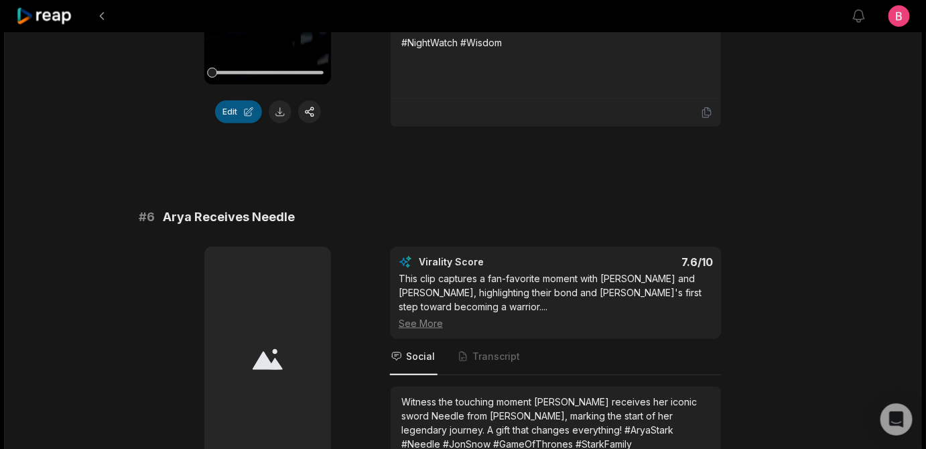
click at [221, 123] on button "Edit" at bounding box center [238, 111] width 47 height 23
